Goal: Find specific page/section: Find specific page/section

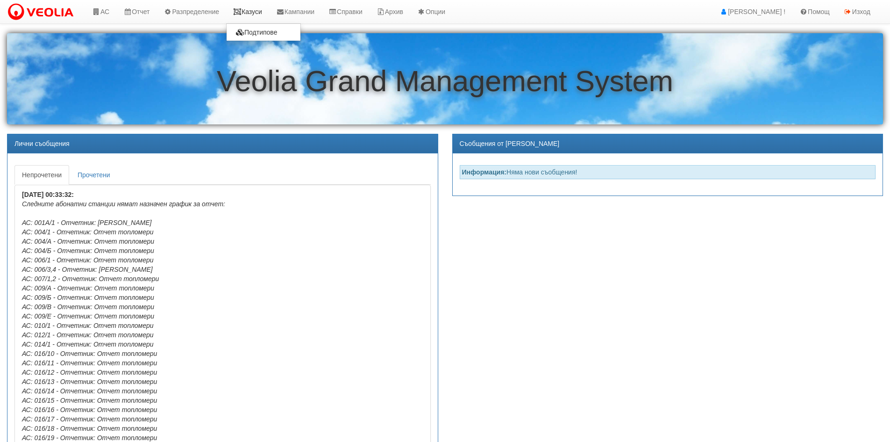
click at [255, 13] on link "Казуси" at bounding box center [247, 11] width 43 height 23
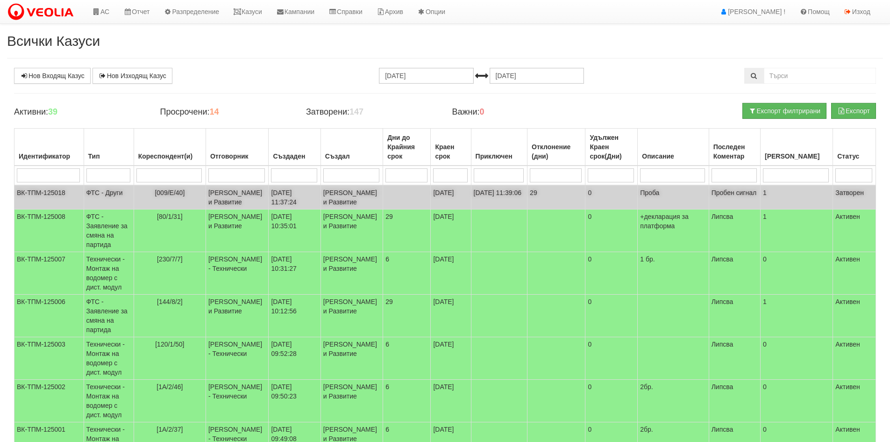
click at [107, 195] on td "ФТС - Други" at bounding box center [109, 197] width 50 height 24
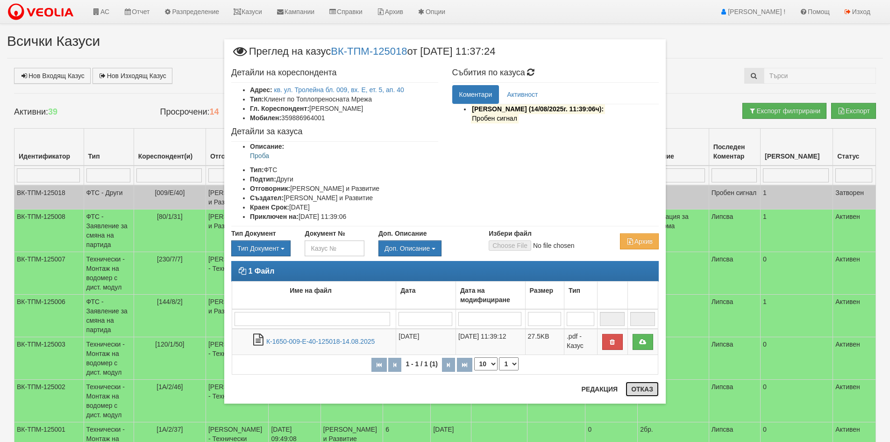
click at [649, 393] on button "Отказ" at bounding box center [642, 388] width 33 height 15
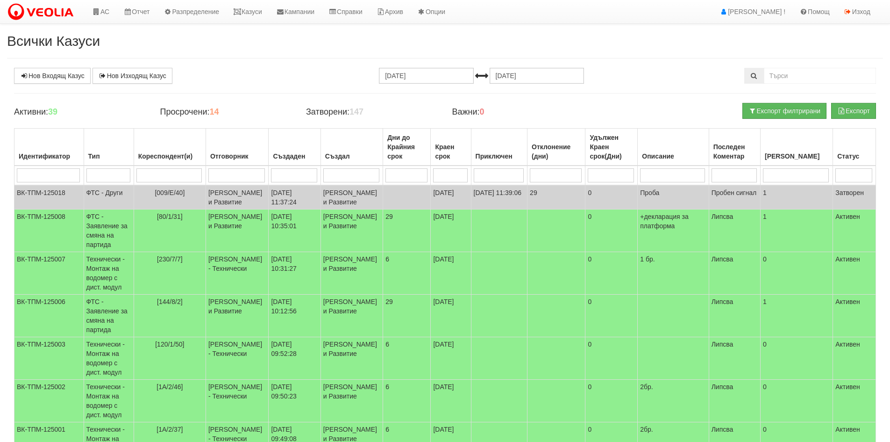
click at [286, 50] on div "Всички Казуси Нов Входящ Казус Нов Изходящ Казус 14.07.2025 14.08.2025 Зареждан…" at bounding box center [445, 348] width 890 height 630
click at [858, 13] on link "Изход" at bounding box center [857, 11] width 41 height 23
